Goal: Ask a question: Seek information or help from site administrators or community

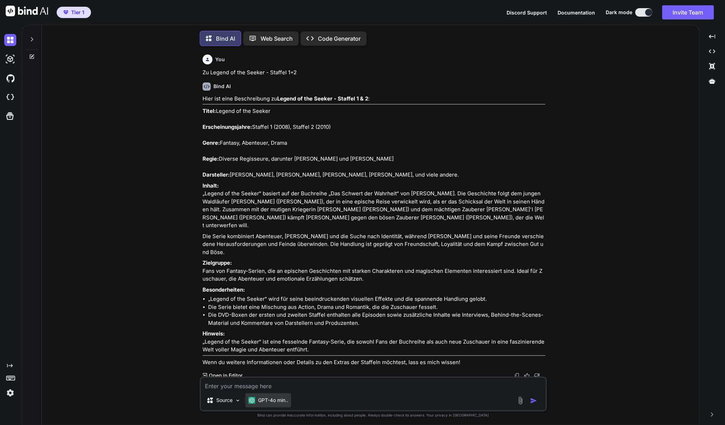
scroll to position [1498, 0]
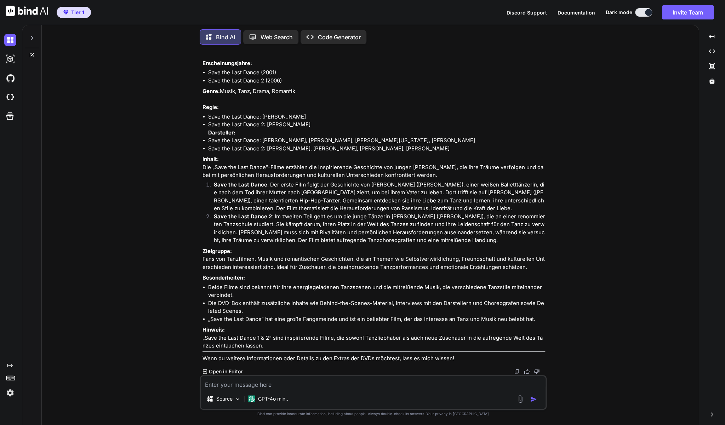
click at [292, 386] on textarea at bounding box center [373, 382] width 345 height 13
type textarea "zu Rambo Trilogy Steel Collection (DVDs)"
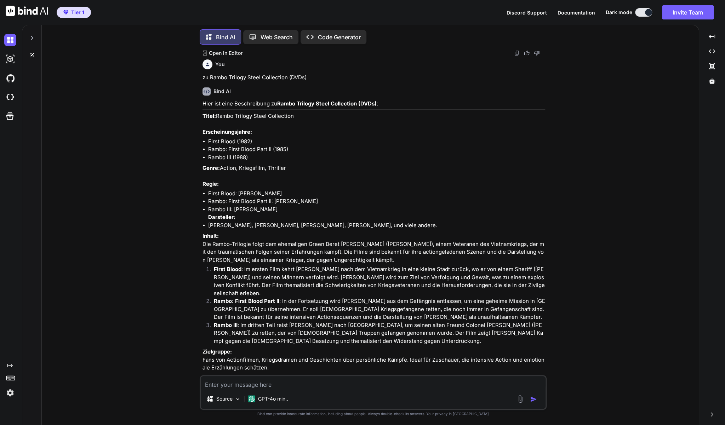
scroll to position [1817, 0]
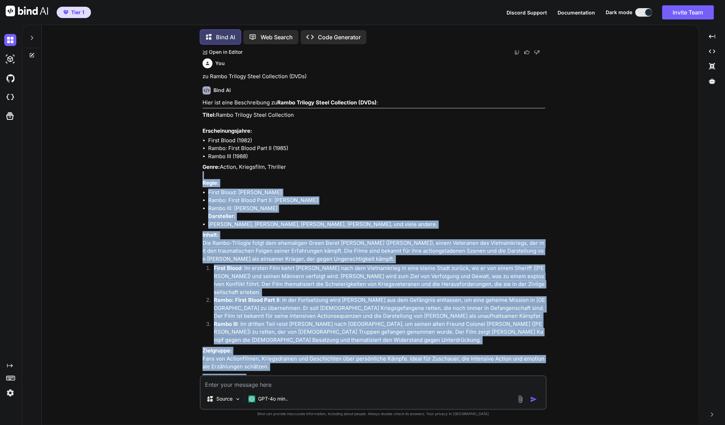
drag, startPoint x: 200, startPoint y: 201, endPoint x: 317, endPoint y: 265, distance: 134.1
click at [317, 265] on div "You Zu Legend of the Seeker - Staffel 1+2 Bind AI Hier ist eine Beschreibung zu…" at bounding box center [372, 237] width 651 height 375
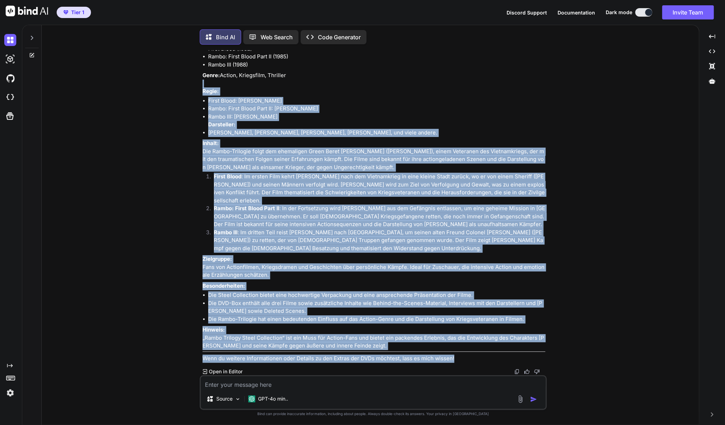
scroll to position [2011, 0]
click at [293, 305] on li "Die DVD-Box enthält alle drei Filme sowie zusätzliche Inhalte wie Behind-the-Sc…" at bounding box center [376, 307] width 337 height 16
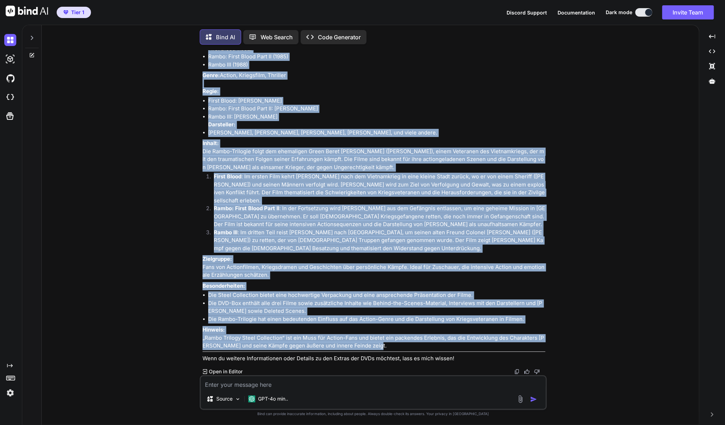
drag, startPoint x: 203, startPoint y: 130, endPoint x: 414, endPoint y: 343, distance: 299.8
click at [414, 343] on div "Hier ist eine Beschreibung zu Rambo Trilogy Steel Collection (DVDs) : Titel: Ra…" at bounding box center [373, 185] width 343 height 356
copy div "Lorem: Ipsum Dolorsi Ametc Adipiscing Elitseddoeiusmodt: Incid Utlab (3508) Etd…"
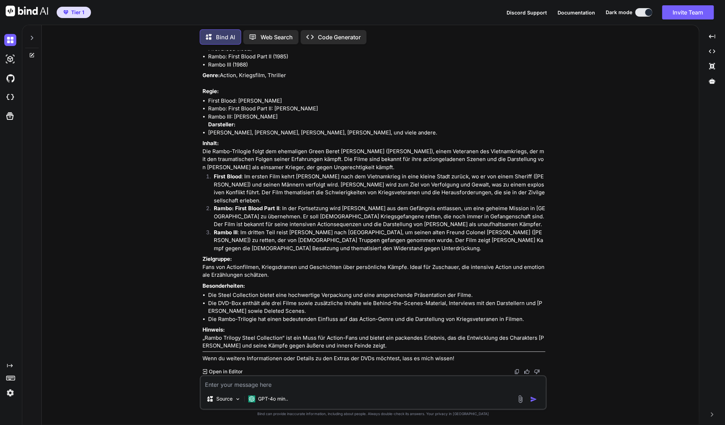
click at [311, 380] on textarea at bounding box center [373, 382] width 345 height 13
paste textarea "Honig im Kopf - Blu-ray"
type textarea "zu Honig im Kopf - Blu-ray"
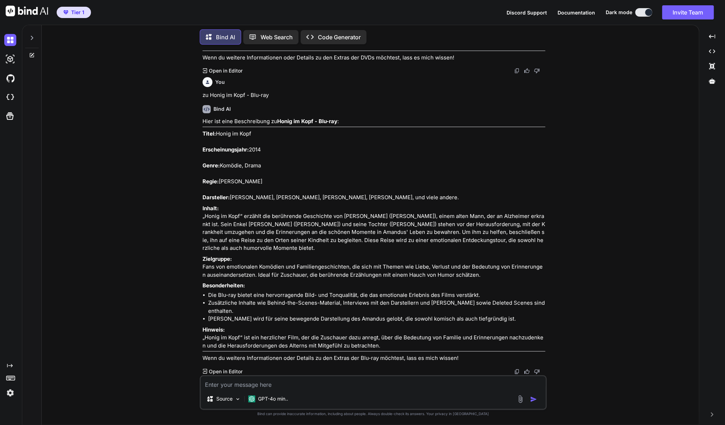
scroll to position [2285, 0]
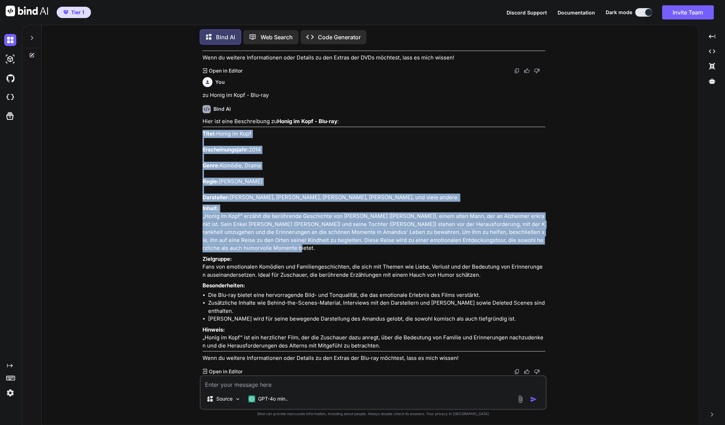
drag, startPoint x: 265, startPoint y: 282, endPoint x: 202, endPoint y: 157, distance: 139.3
click at [202, 157] on div "You Zu Legend of the Seeker - Staffel 1+2 Bind AI Hier ist eine Beschreibung zu…" at bounding box center [373, 212] width 345 height 325
copy div "Titel: Honig im Kopf Erscheinungsjahr: 2014 Genre: Komödie, Drama Regie: [PERSO…"
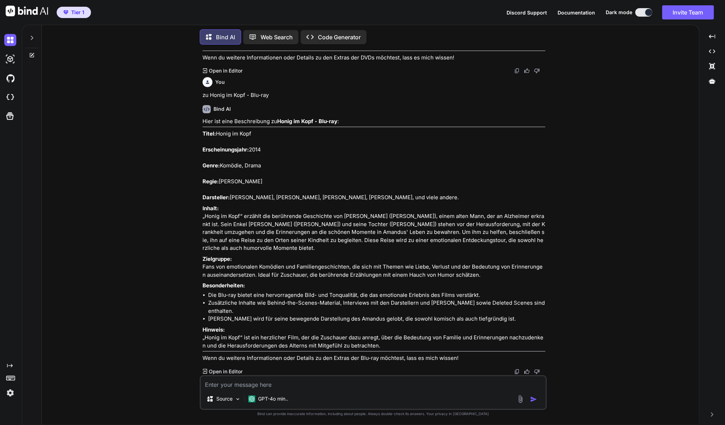
click at [256, 384] on textarea at bounding box center [373, 382] width 345 height 13
paste textarea "Hangover 1-3"
type textarea "zu Hangover 1-3"
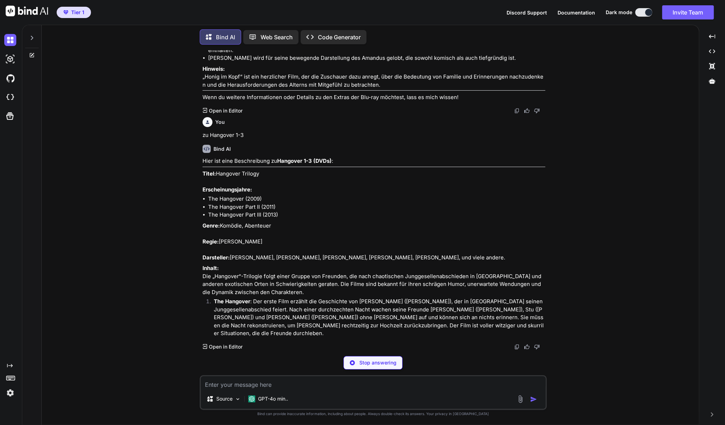
scroll to position [2568, 0]
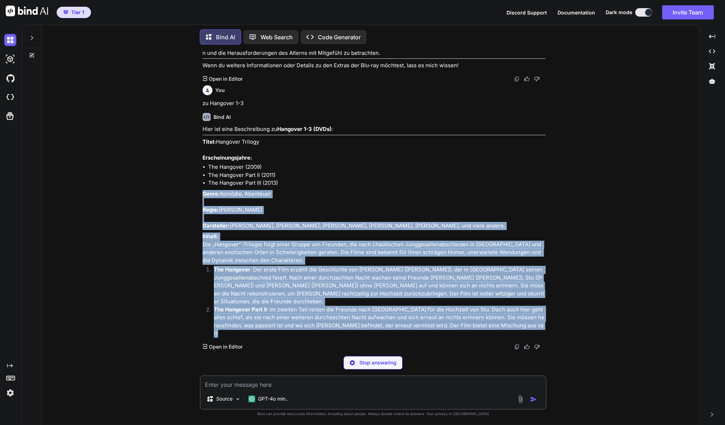
drag, startPoint x: 200, startPoint y: 199, endPoint x: 321, endPoint y: 244, distance: 128.9
click at [321, 244] on div "You Zu Legend of the Seeker - Staffel 1+2 Bind AI Hier ist eine Beschreibung zu…" at bounding box center [373, 237] width 347 height 375
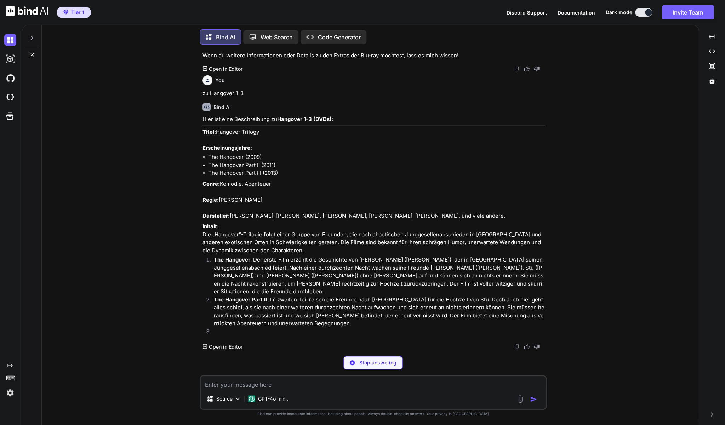
click at [320, 177] on li "The Hangover Part III (2013)" at bounding box center [376, 173] width 337 height 8
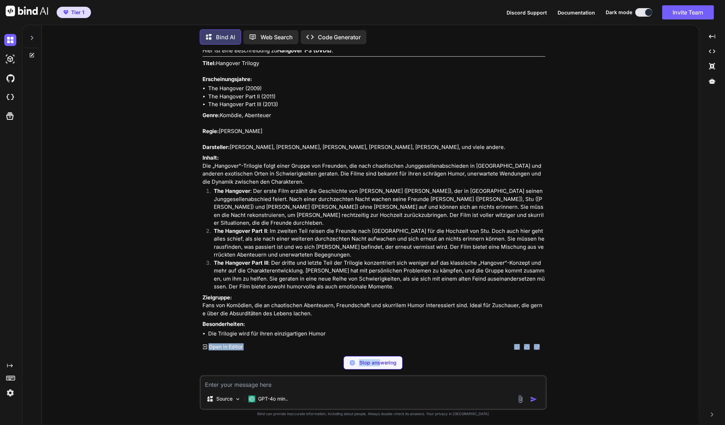
scroll to position [2714, 0]
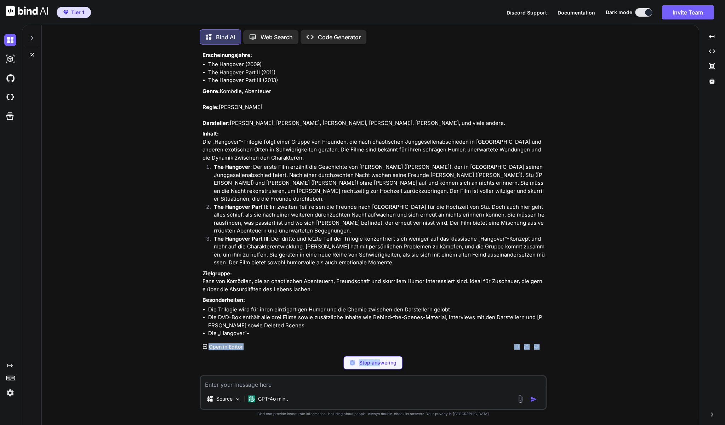
drag, startPoint x: 202, startPoint y: 203, endPoint x: 373, endPoint y: 311, distance: 201.9
click at [373, 311] on div "You Zu Legend of the Seeker - Staffel 1+2 Bind AI Hier ist eine Beschreibung zu…" at bounding box center [373, 200] width 345 height 300
copy div "Lorem: Ipsumdol Sitamet Consecteturadipis: Eli Seddoeiu (3612) Tem Incididu Utl…"
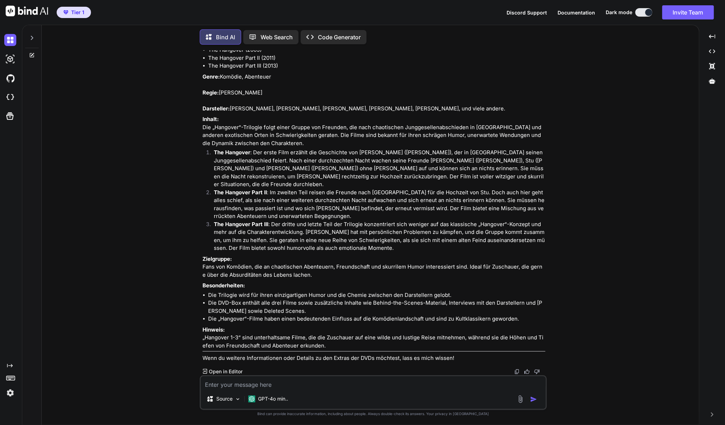
click at [281, 385] on textarea at bounding box center [373, 382] width 345 height 13
paste textarea "Der Hobbit - Smaugs Einöde (Blu-ray)"
type textarea "zu Der Hobbit - Smaugs Einöde (Blu-ray)"
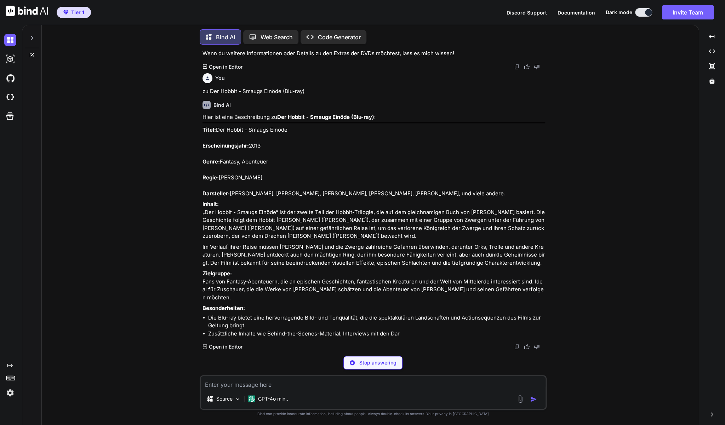
scroll to position [3074, 0]
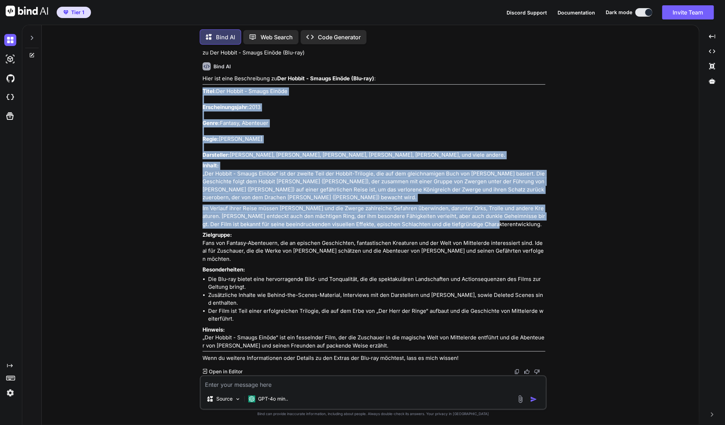
drag, startPoint x: 483, startPoint y: 262, endPoint x: 203, endPoint y: 123, distance: 312.6
click at [203, 123] on div "Hier ist eine Beschreibung zu Der Hobbit - Smaugs Einöde (Blu-ray) : Titel: Der…" at bounding box center [373, 219] width 343 height 288
copy div "Lorem: Ips Dolors - Ametco Adipis Elitseddoeiusmod: 3187 Tempo: Incidid, Utlabo…"
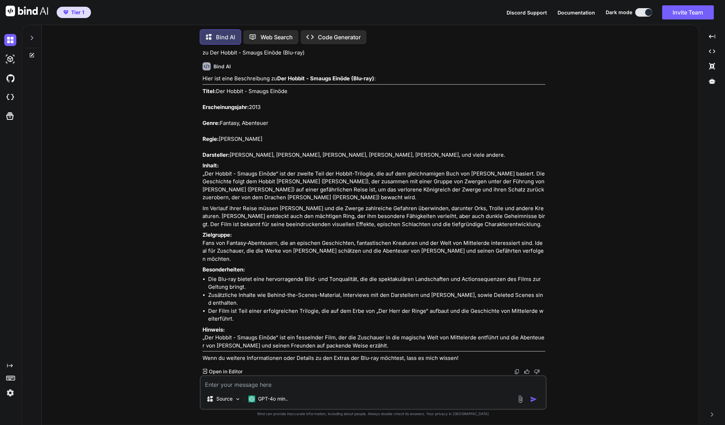
click at [346, 384] on textarea at bounding box center [373, 382] width 345 height 13
paste textarea "Der Hobbit - Eine Unerwartete Reise (Blu-ray"
type textarea "zu Der Hobbit - Eine Unerwartete Reise (Blu-ray)"
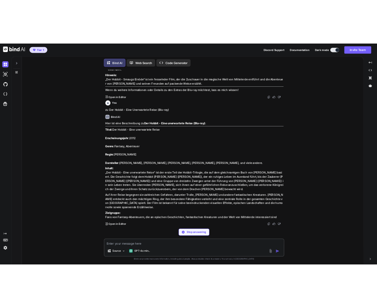
scroll to position [3397, 0]
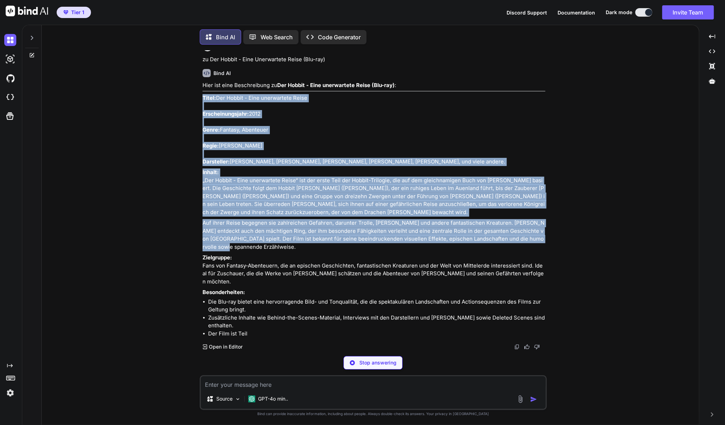
drag, startPoint x: 543, startPoint y: 307, endPoint x: 202, endPoint y: 158, distance: 371.8
click at [202, 158] on div "You Zu Legend of the Seeker - Staffel 1+2 Bind AI Hier ist eine Beschreibung zu…" at bounding box center [373, 200] width 345 height 300
copy div "Lorem: Ips Dolors - Amet consectetur Adipi Elitseddoeiusmod: 6093 Tempo: Incidi…"
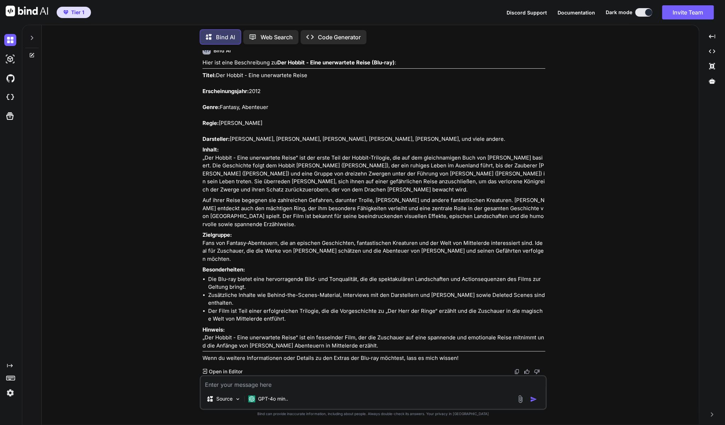
click at [255, 383] on textarea at bounding box center [373, 382] width 345 height 13
paste textarea "Ich - Einfach Unverbesserlich 1+2 Minions"
type textarea "zu Ich - Einfach Unverbesserlich 1+2 Minions"
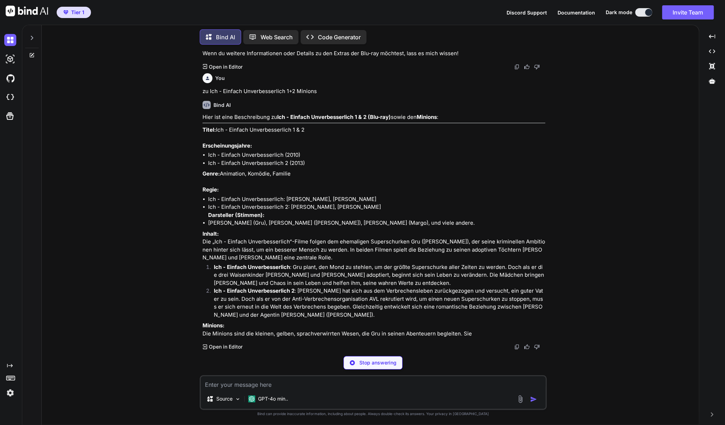
scroll to position [3808, 0]
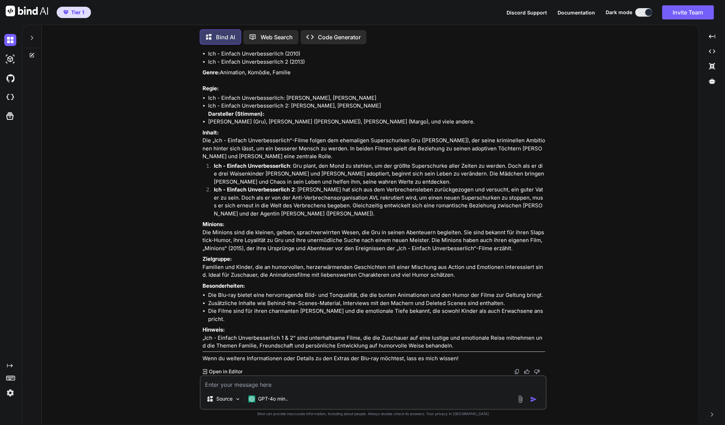
drag, startPoint x: 202, startPoint y: 112, endPoint x: 518, endPoint y: 350, distance: 395.5
click at [518, 350] on div "You Zu Legend of the Seeker - Staffel 1+2 Bind AI Hier ist eine Beschreibung zu…" at bounding box center [373, 212] width 345 height 325
copy div "Lorem: Ips - Dolorsi Ametconsectetur 8 & 4 Adipiscingelitsed: Doe - Tempori Utl…"
click at [354, 388] on textarea at bounding box center [373, 382] width 345 height 13
paste textarea "[PERSON_NAME] - Die Rückkehr (Blu-Ray)"
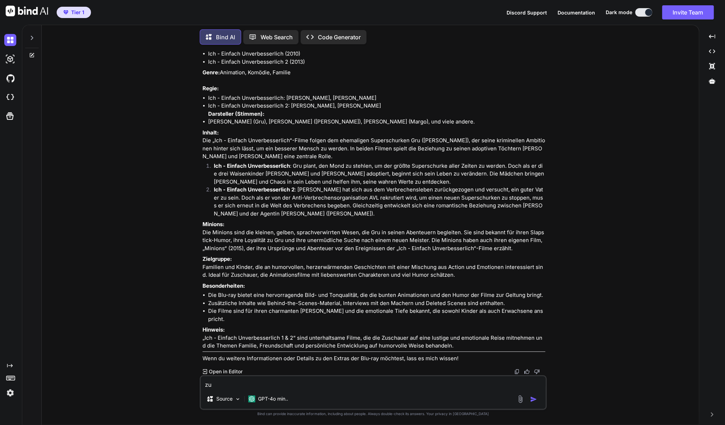
type textarea "zu [PERSON_NAME] - Die Rückkehr (Blu-Ray)"
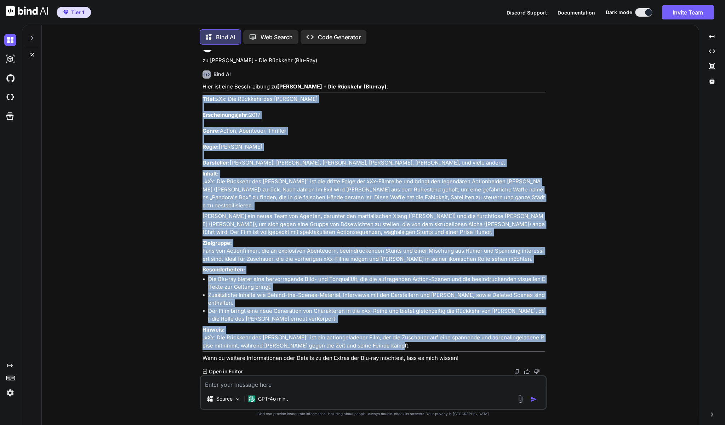
scroll to position [4244, 0]
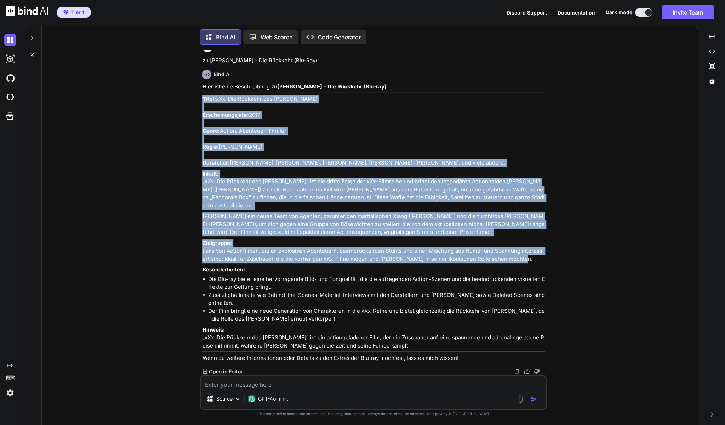
drag, startPoint x: 203, startPoint y: 200, endPoint x: 530, endPoint y: 276, distance: 335.7
click at [530, 276] on div "Hier ist eine Beschreibung zu [PERSON_NAME] - Die Rückkehr (Blu-ray) : Titel: x…" at bounding box center [373, 223] width 343 height 280
copy div "Lorem: iPs: Dol Sitametc adi Elitse Doei Temporincididunt: 7438 Utlab: Etdolo, …"
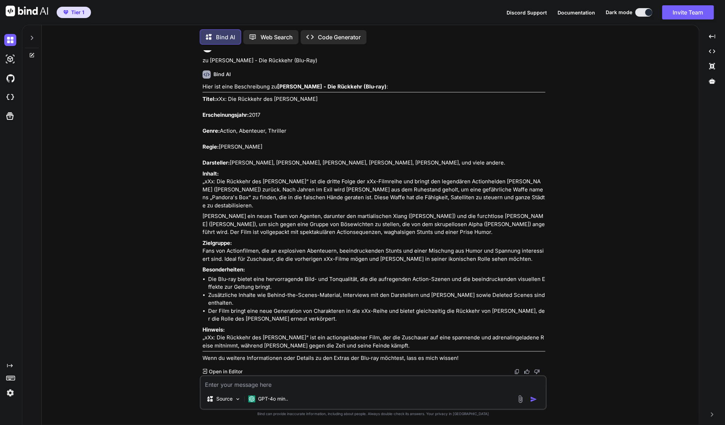
click at [344, 384] on textarea at bounding box center [373, 382] width 345 height 13
paste textarea "World War Z - Extended Action Cut - Blu-ray"
type textarea "zu World War Z - Extended Action Cut - Blu-ray"
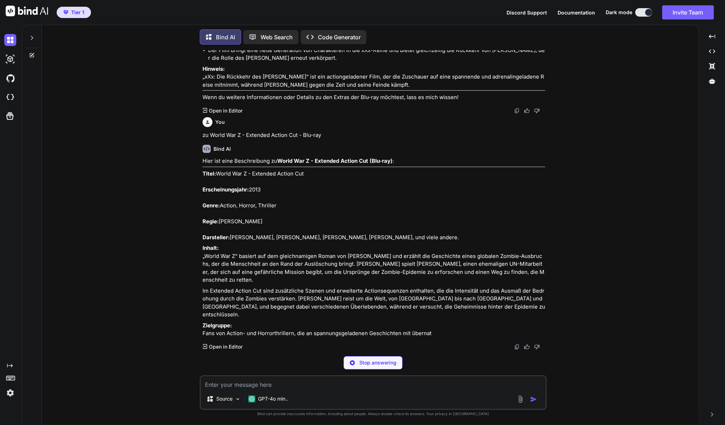
scroll to position [4529, 0]
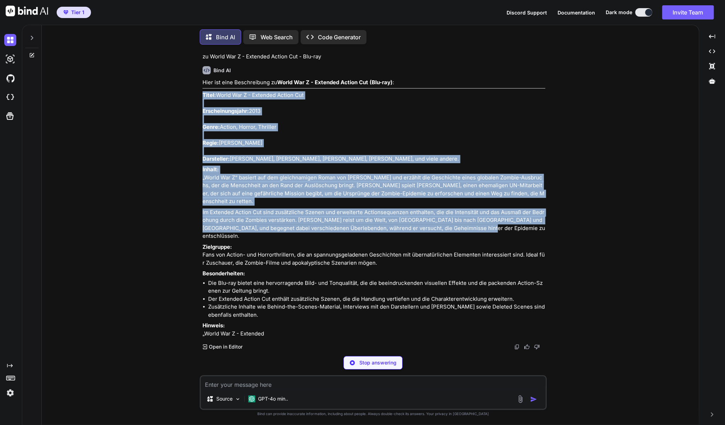
drag, startPoint x: 470, startPoint y: 307, endPoint x: 203, endPoint y: 172, distance: 299.5
click at [203, 172] on div "Hier ist eine Beschreibung zu World War Z - Extended Action Cut (Blu-ray) : Tit…" at bounding box center [373, 208] width 343 height 259
copy div "Titel: World War Z - Extended Action Cut Erscheinungsjahr: 2013 Genre: Action, …"
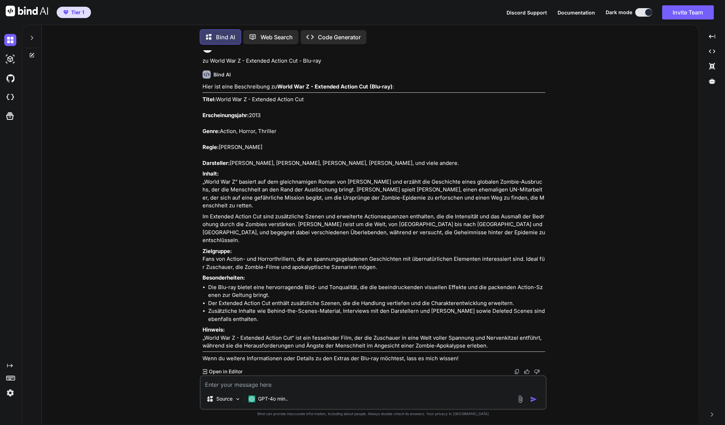
click at [335, 383] on textarea at bounding box center [373, 382] width 345 height 13
paste textarea "Disney "Planes 2 - Immer im Einsatz" - Blu-ray"
type textarea "zu Disney "Planes 2 - Immer im Einsatz" - Blu-ray"
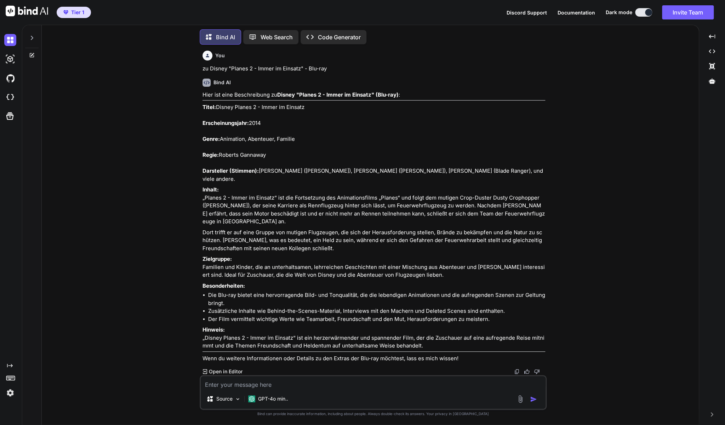
scroll to position [4927, 0]
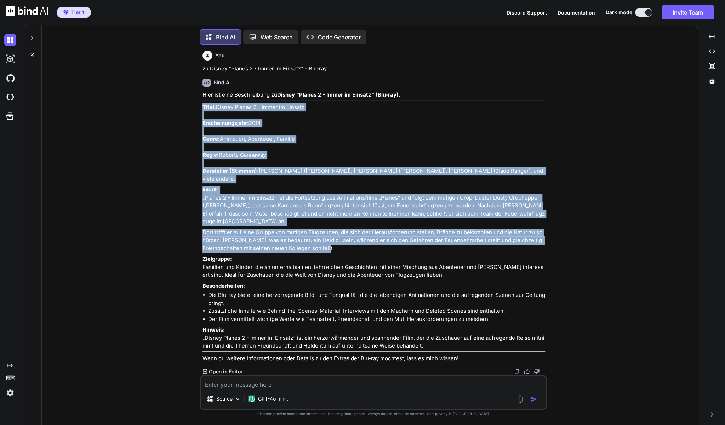
drag, startPoint x: 339, startPoint y: 262, endPoint x: 202, endPoint y: 120, distance: 197.0
click at [202, 120] on div "You Zu Legend of the Seeker - Staffel 1+2 Bind AI Hier ist eine Beschreibung zu…" at bounding box center [373, 212] width 345 height 325
copy div "Titel: Disney Planes 2 - Immer im Einsatz Erscheinungsjahr: 2014 Genre: Animati…"
click at [279, 385] on textarea at bounding box center [373, 382] width 345 height 13
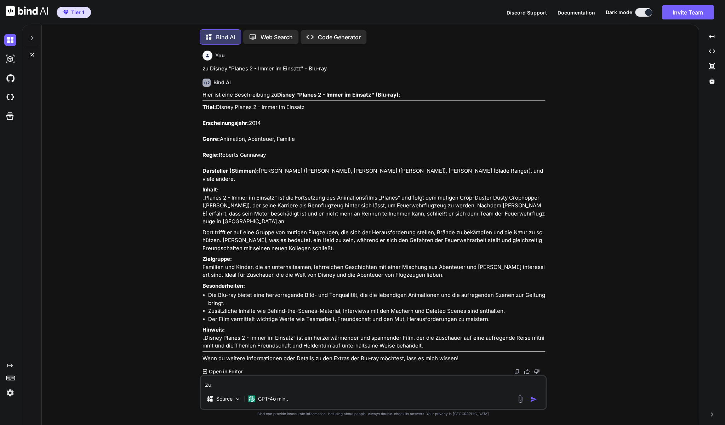
paste textarea "Meine Frau, die Spartaner und Ich - Blu-Ray-Komödie!"
type textarea "zu Meine Frau, die Spartaner und Ich - Blu-Ray"
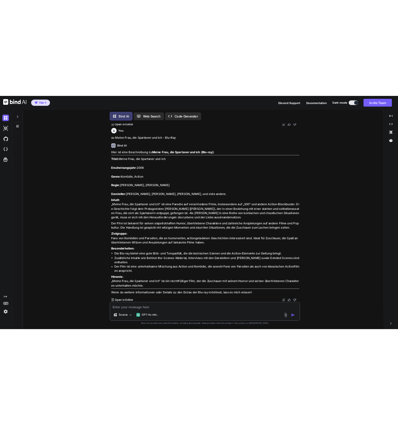
scroll to position [5188, 0]
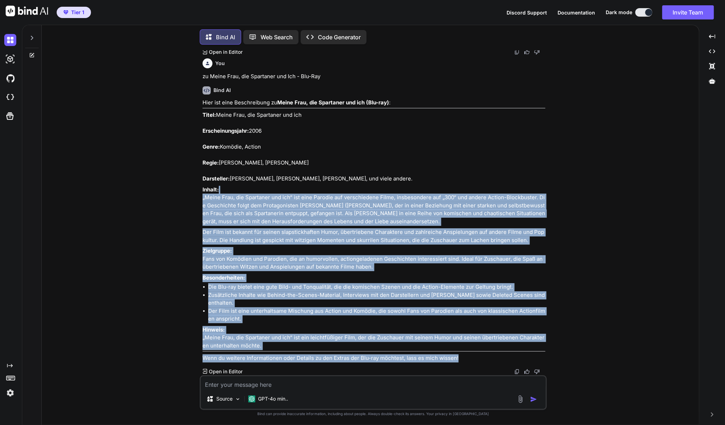
drag, startPoint x: 200, startPoint y: 201, endPoint x: 356, endPoint y: 268, distance: 169.5
click at [367, 271] on div "You Zu Legend of the Seeker - Staffel 1+2 Bind AI Hier ist eine Beschreibung zu…" at bounding box center [373, 237] width 347 height 375
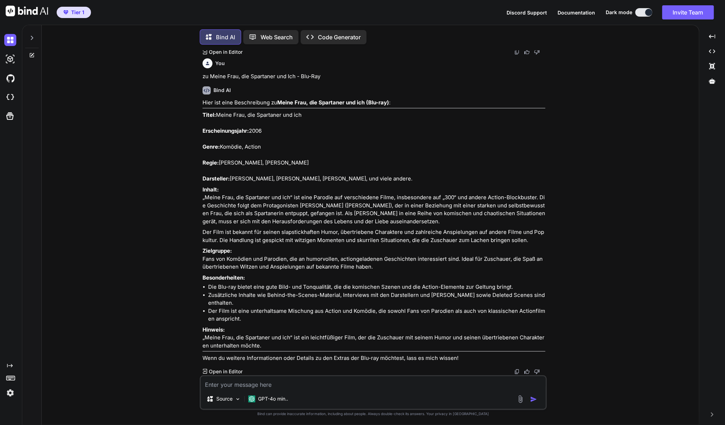
click at [352, 183] on p "Titel: Meine Frau, die Spartaner und ich Erscheinungsjahr: 2006 Genre: Komödie,…" at bounding box center [373, 147] width 343 height 72
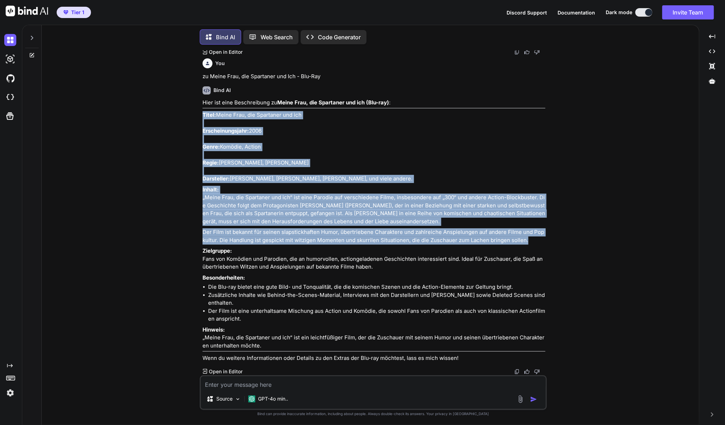
drag, startPoint x: 203, startPoint y: 202, endPoint x: 537, endPoint y: 337, distance: 359.9
click at [537, 337] on div "Hier ist eine Beschreibung zu Meine Frau, die Spartaner und ich (Blu-ray) : Tit…" at bounding box center [373, 231] width 343 height 264
copy div "Titel: Meine Frau, die Spartaner und ich Erscheinungsjahr: 2006 Genre: Komödie,…"
